Goal: Task Accomplishment & Management: Manage account settings

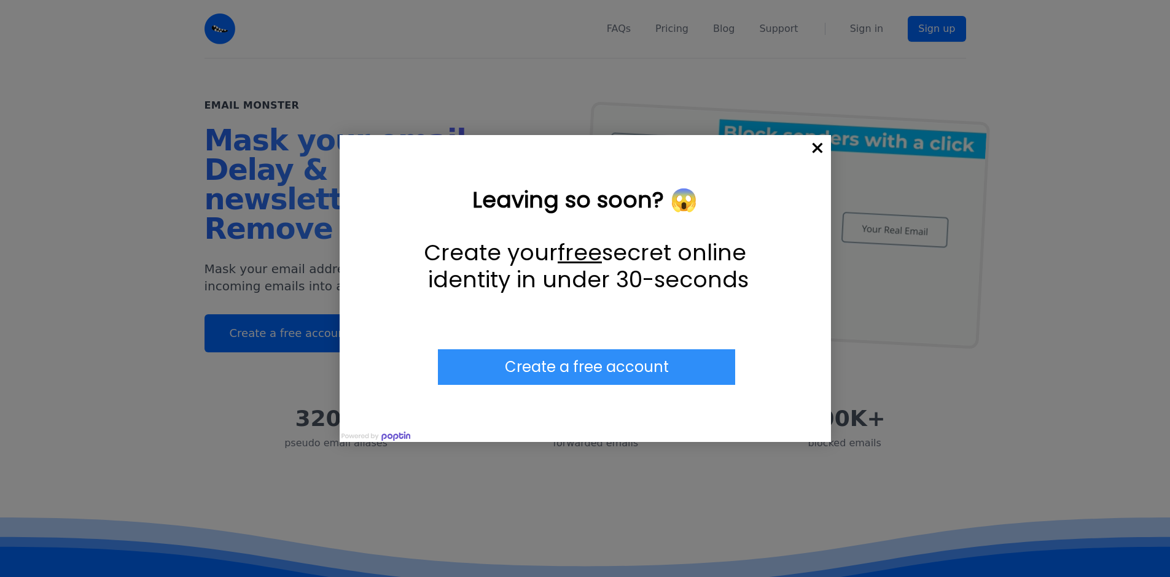
click at [813, 146] on span "×" at bounding box center [817, 148] width 27 height 27
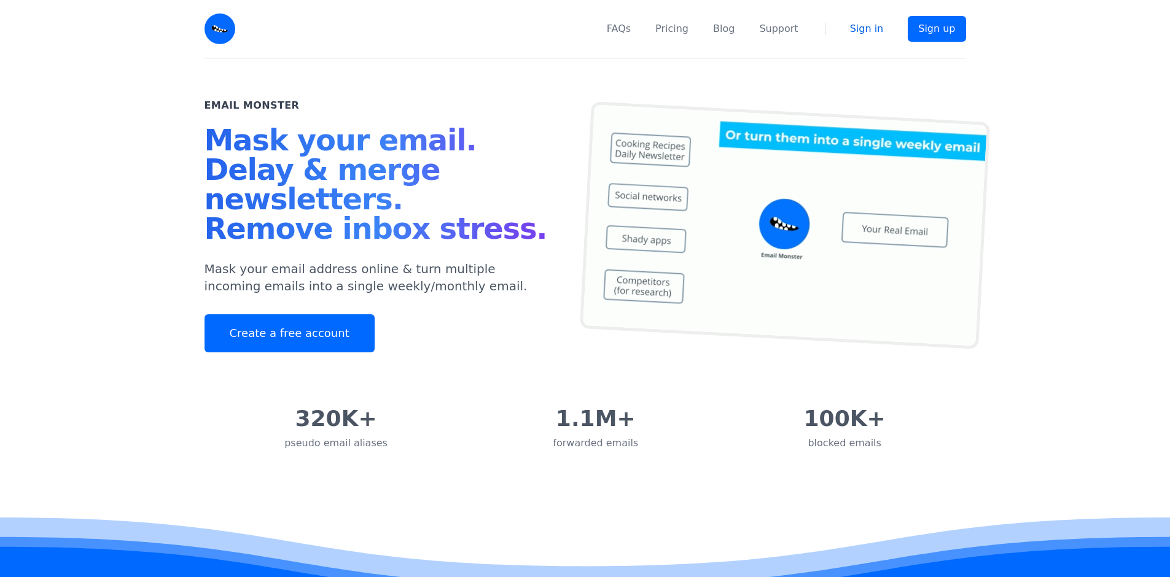
click at [860, 29] on link "Sign in" at bounding box center [867, 28] width 34 height 15
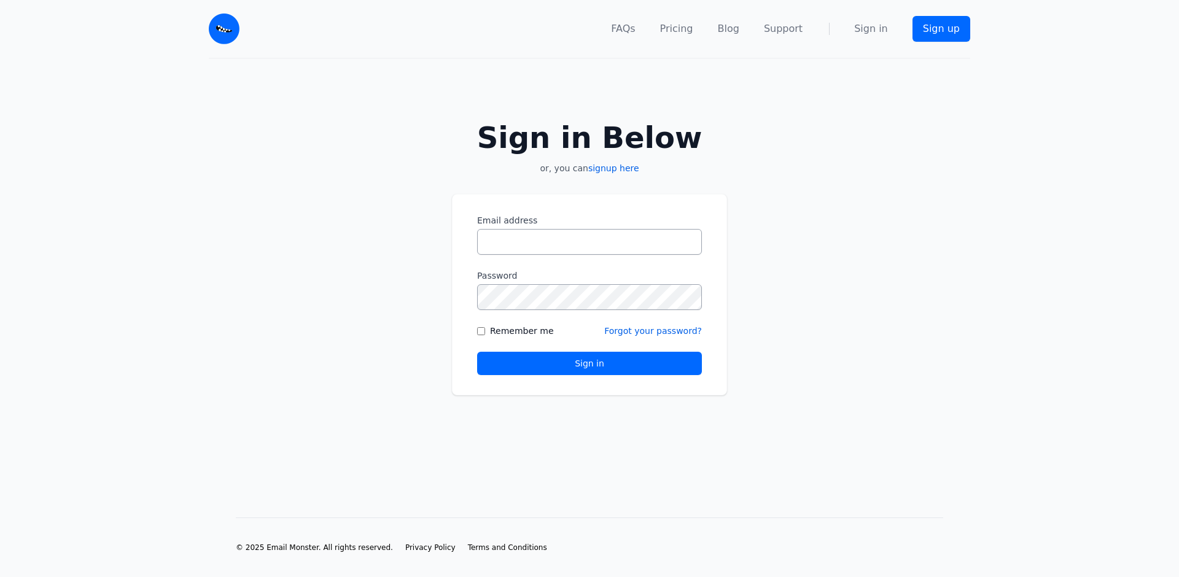
type input "**********"
click at [497, 362] on button "Sign in" at bounding box center [589, 363] width 225 height 23
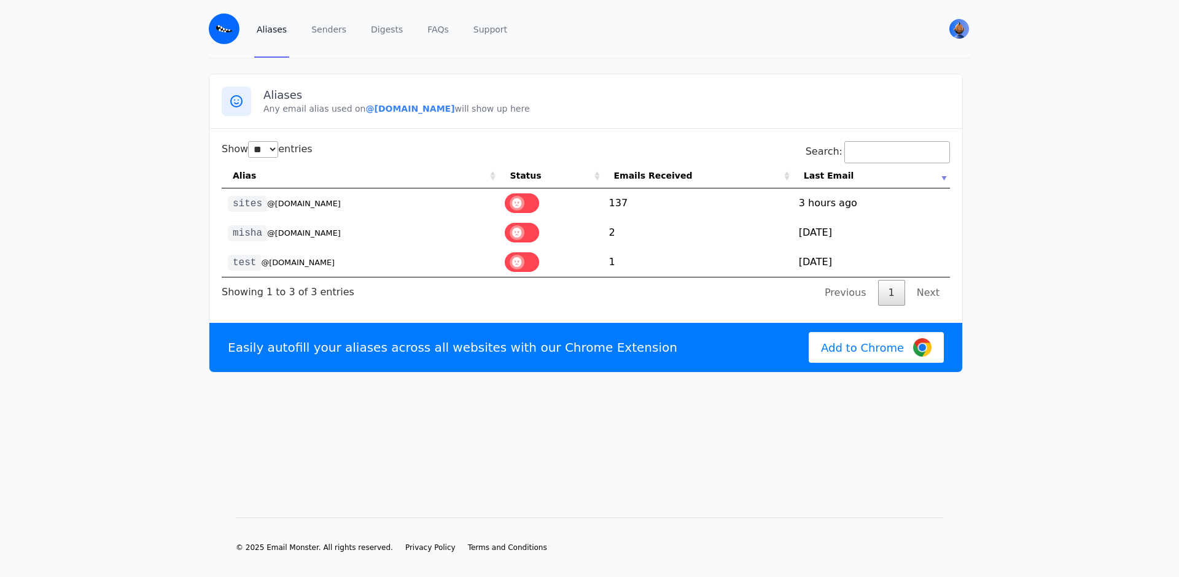
select select "**"
drag, startPoint x: 339, startPoint y: 203, endPoint x: 236, endPoint y: 201, distance: 103.2
click at [235, 201] on td "sites @pochta.eml.monster" at bounding box center [360, 203] width 277 height 29
click at [351, 208] on td "sites @pochta.eml.monster" at bounding box center [360, 203] width 277 height 29
drag, startPoint x: 342, startPoint y: 205, endPoint x: 227, endPoint y: 208, distance: 115.5
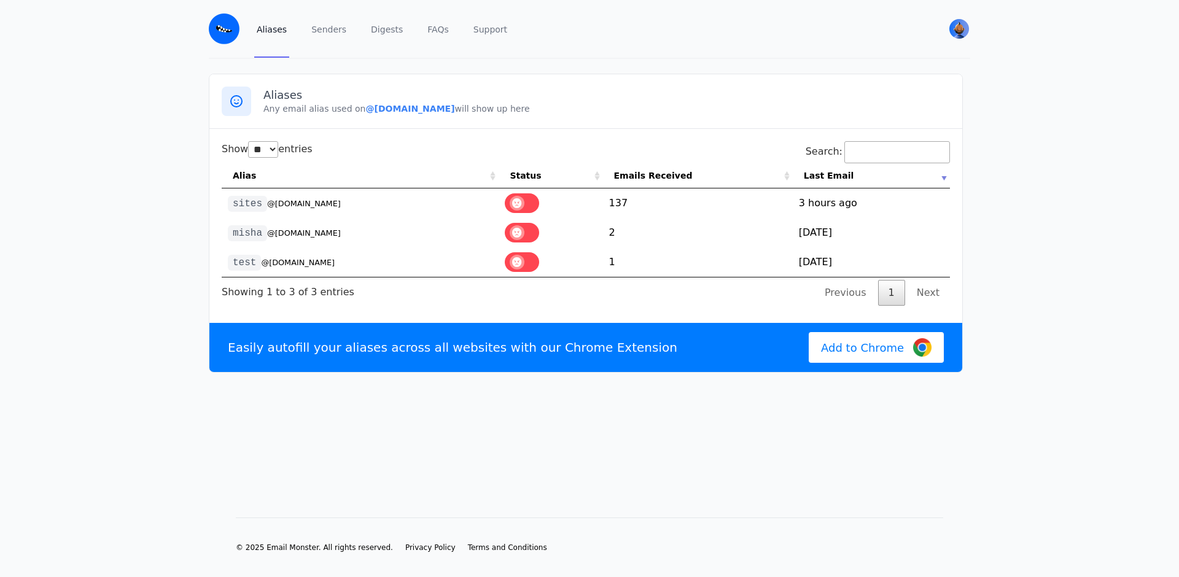
click at [227, 208] on td "sites @pochta.eml.monster" at bounding box center [360, 203] width 277 height 29
copy td "sites @pochta.eml.monster"
